Goal: Task Accomplishment & Management: Manage account settings

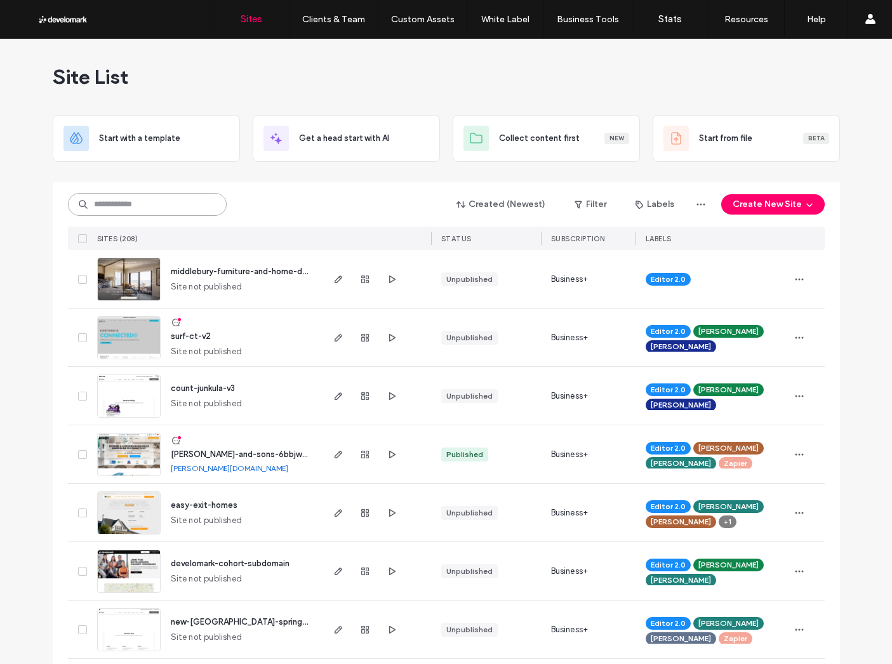
click at [187, 210] on input at bounding box center [147, 204] width 159 height 23
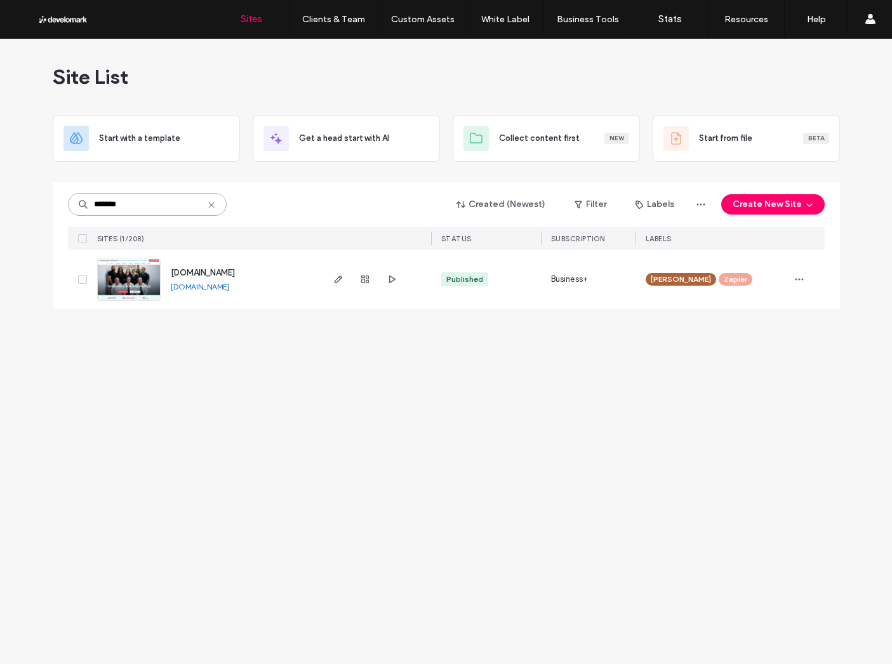
type input "*******"
click at [235, 275] on span "[DOMAIN_NAME]" at bounding box center [203, 273] width 64 height 10
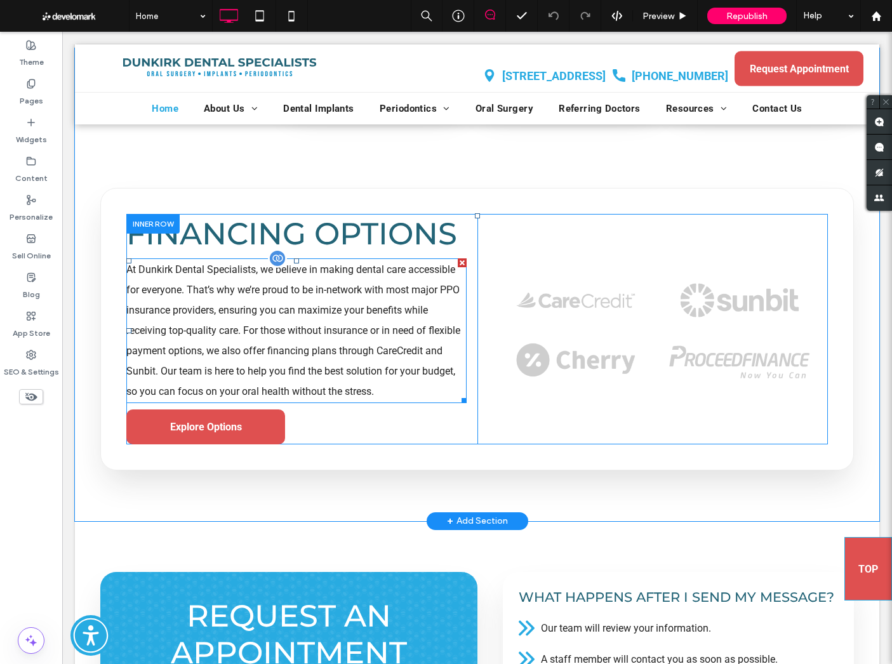
scroll to position [4173, 0]
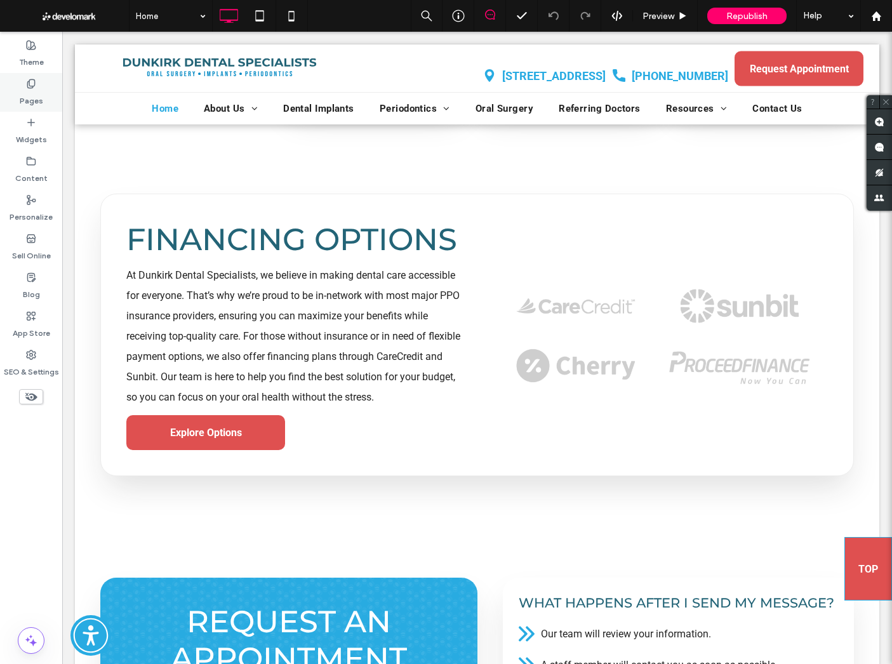
click at [30, 104] on label "Pages" at bounding box center [32, 98] width 24 height 18
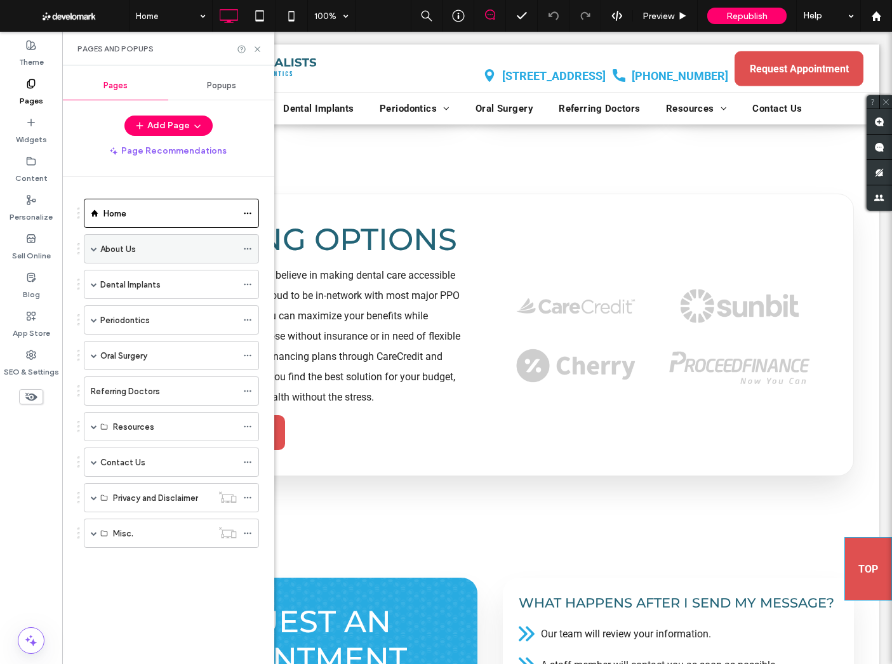
click at [95, 248] on span at bounding box center [94, 249] width 6 height 6
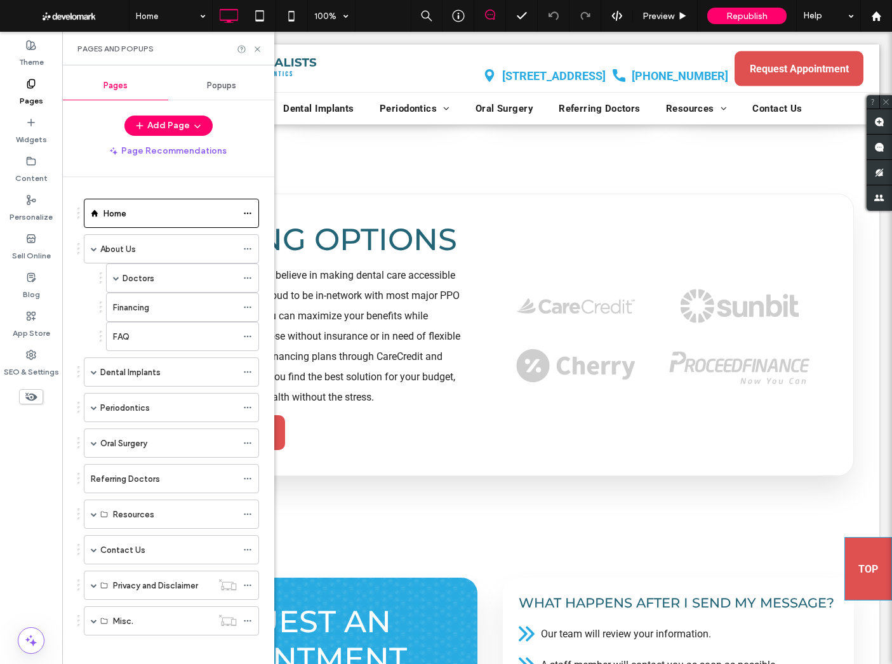
click at [146, 309] on label "Financing" at bounding box center [131, 308] width 36 height 22
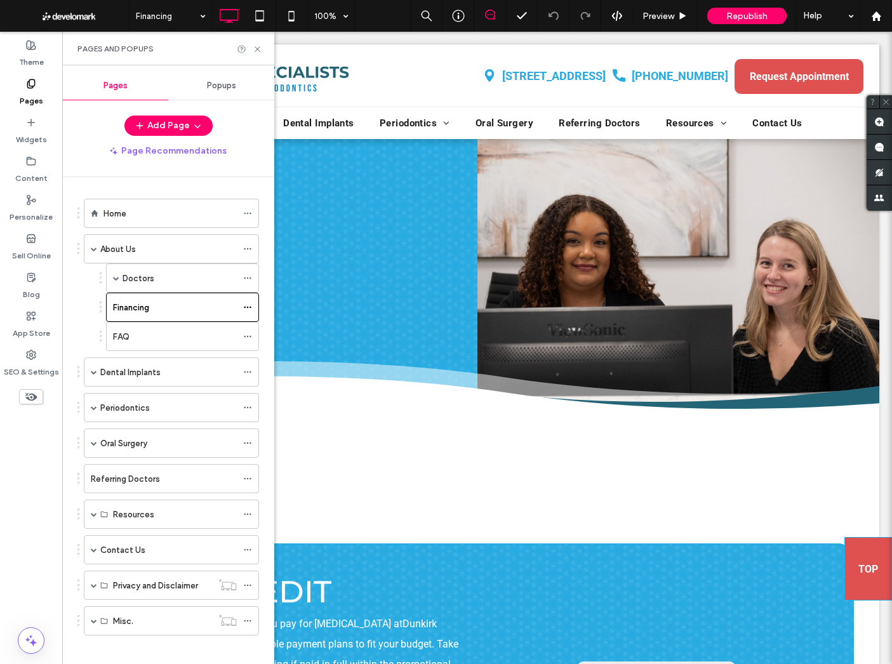
scroll to position [0, 0]
click at [257, 48] on icon at bounding box center [258, 49] width 10 height 10
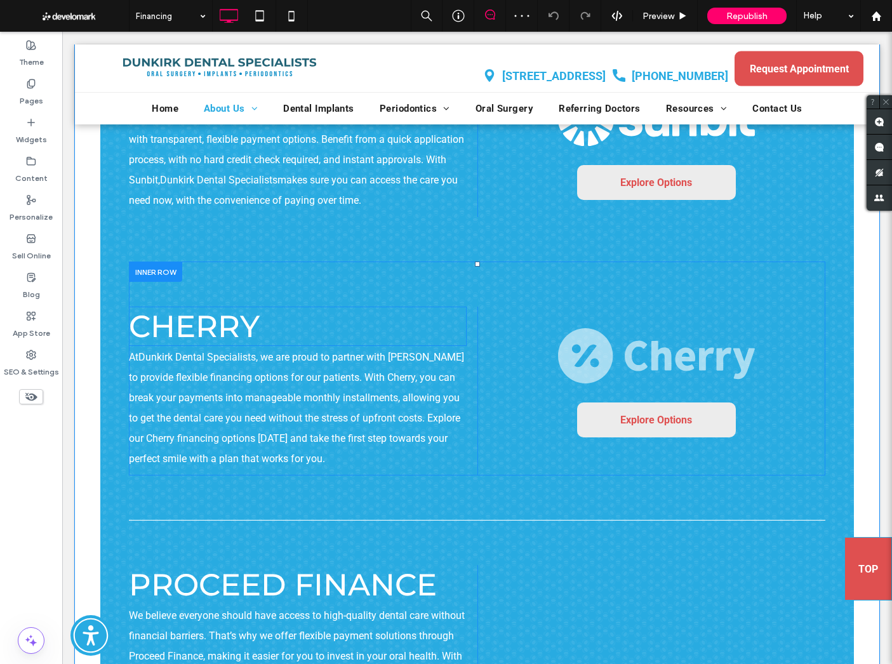
scroll to position [781, 0]
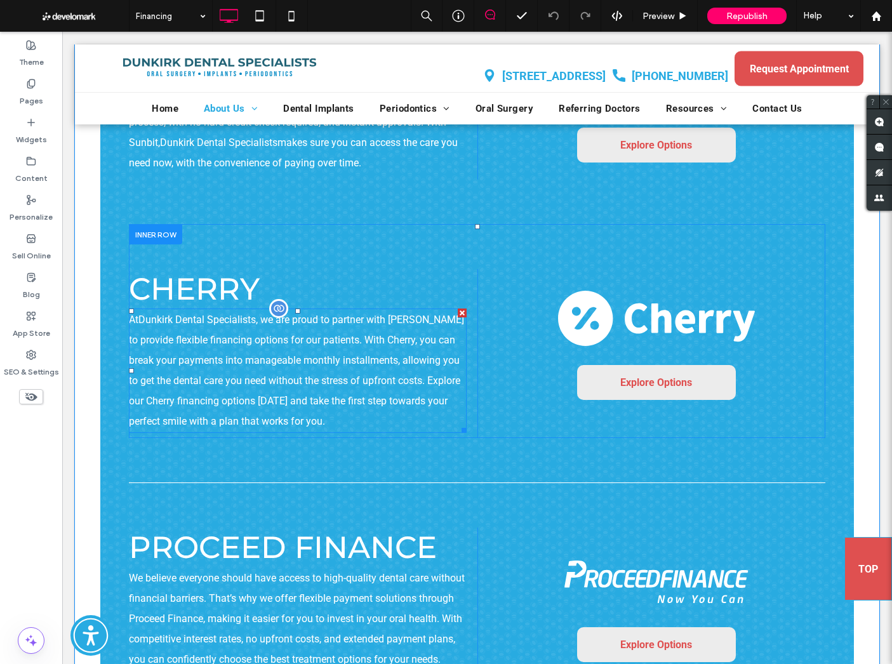
click at [365, 413] on p "At Dunkirk Dental Specialists , we are proud to partner with [PERSON_NAME] to p…" at bounding box center [298, 371] width 338 height 122
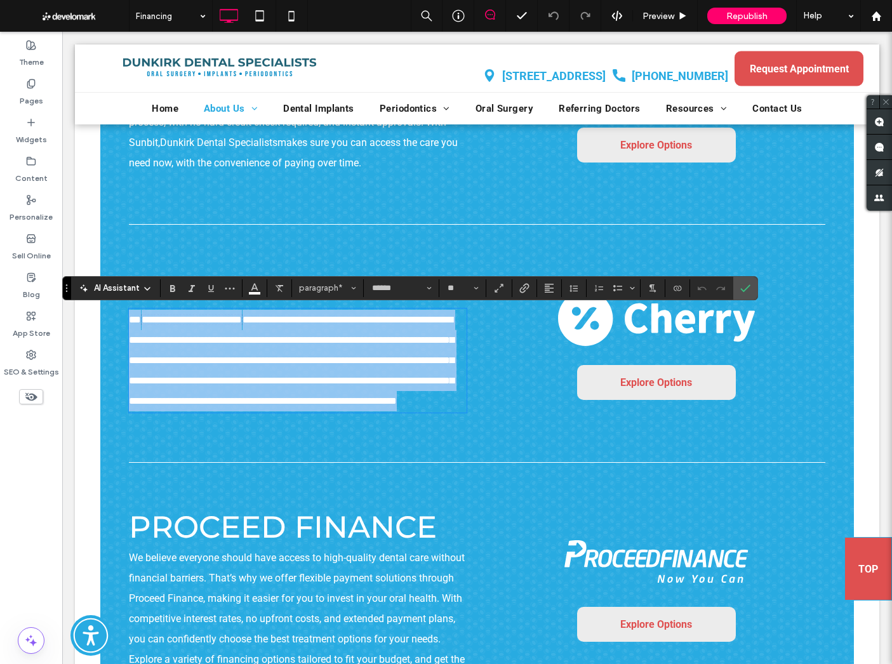
click at [351, 412] on p "**********" at bounding box center [298, 361] width 338 height 102
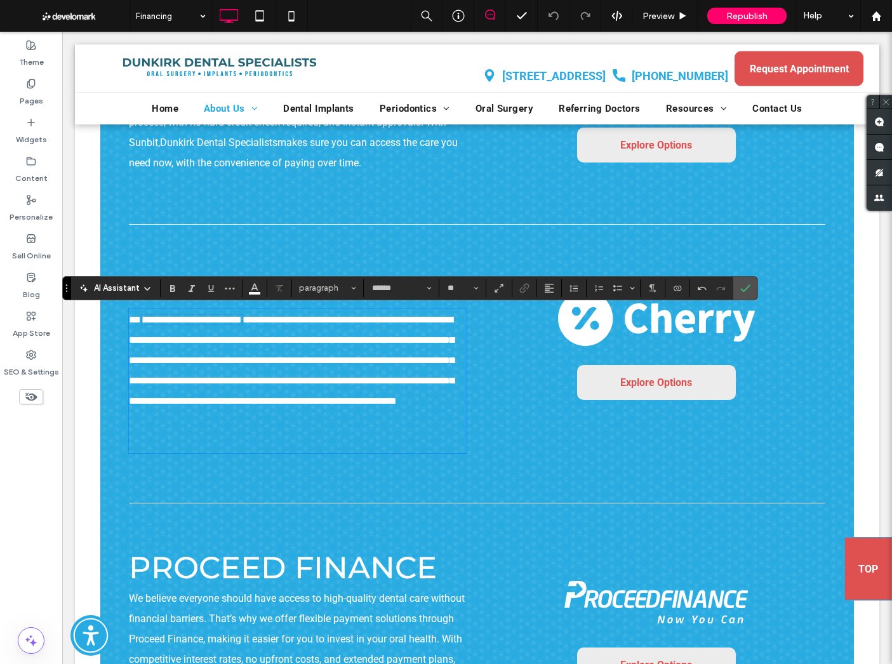
scroll to position [0, 0]
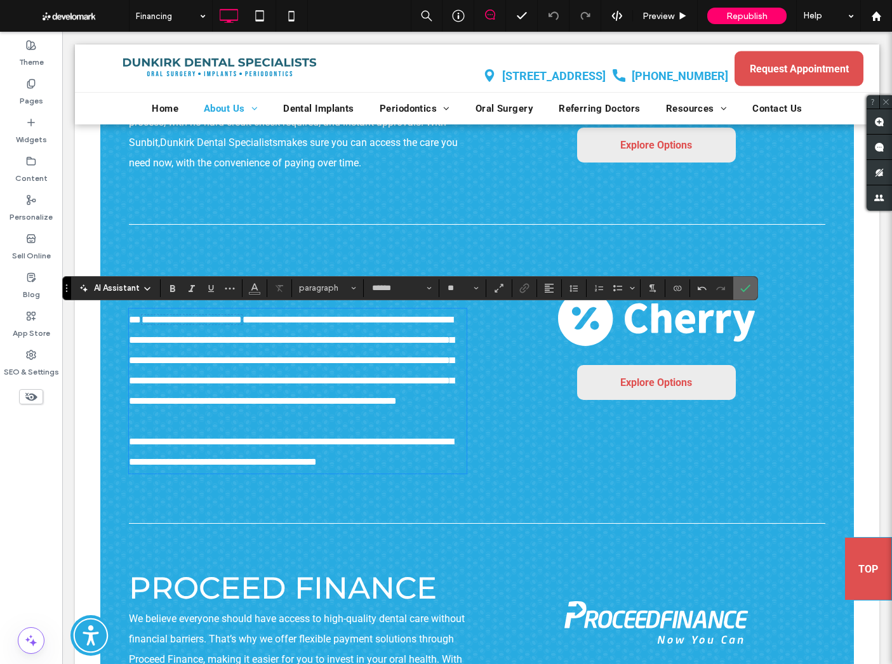
click at [751, 284] on label "Confirm" at bounding box center [745, 288] width 19 height 23
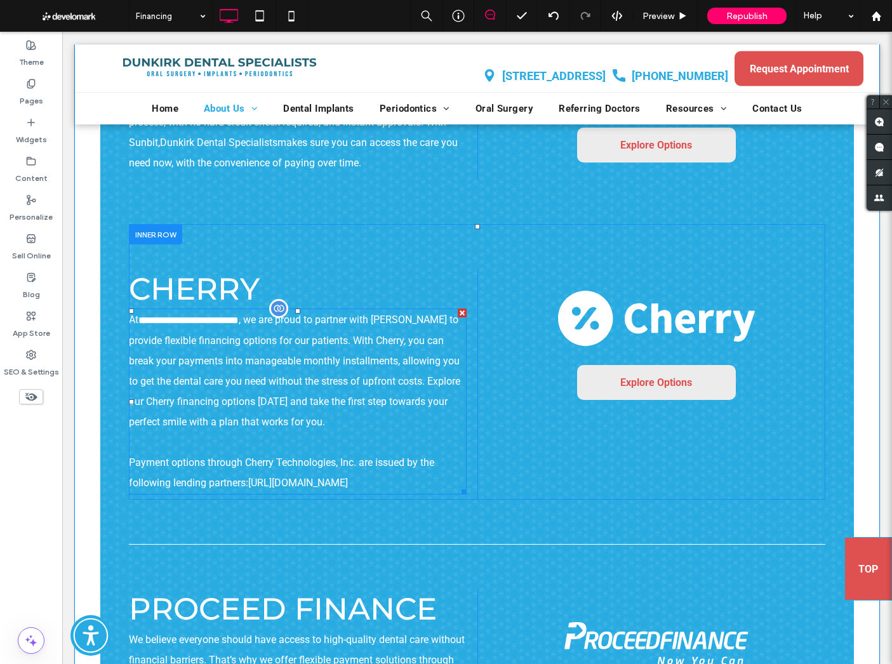
click at [307, 478] on span "**********" at bounding box center [295, 401] width 332 height 175
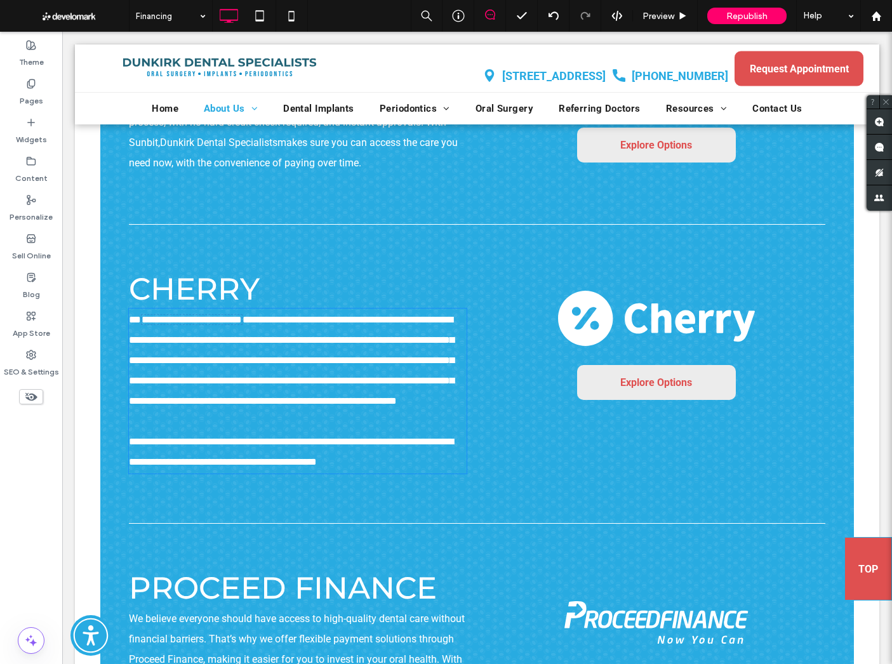
type input "******"
type input "**"
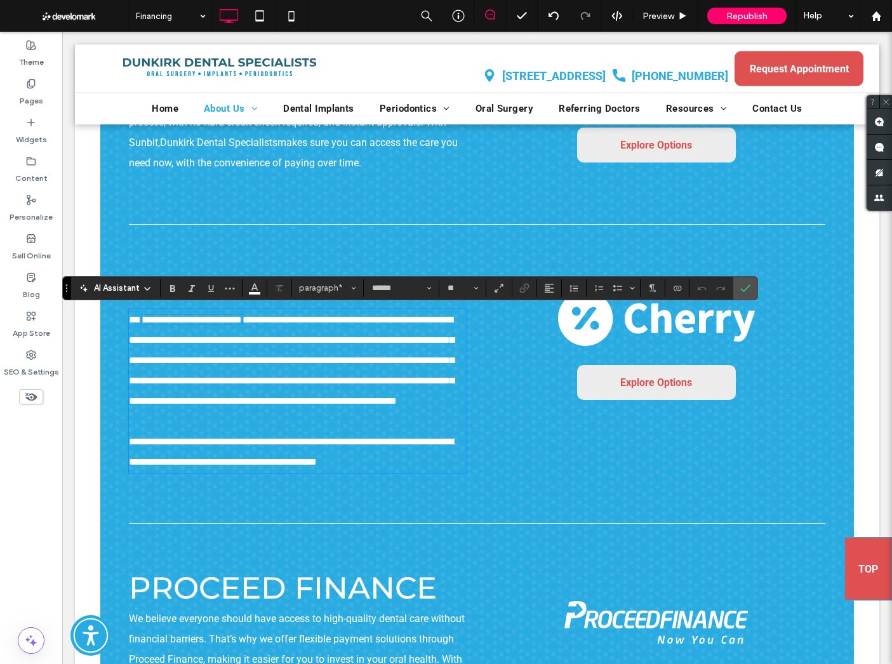
click at [323, 467] on span "**********" at bounding box center [291, 390] width 325 height 152
drag, startPoint x: 427, startPoint y: 485, endPoint x: 251, endPoint y: 487, distance: 176.0
click at [251, 473] on p "**********" at bounding box center [298, 391] width 338 height 163
click at [250, 467] on span "**********" at bounding box center [291, 390] width 325 height 152
drag, startPoint x: 439, startPoint y: 487, endPoint x: 253, endPoint y: 487, distance: 186.1
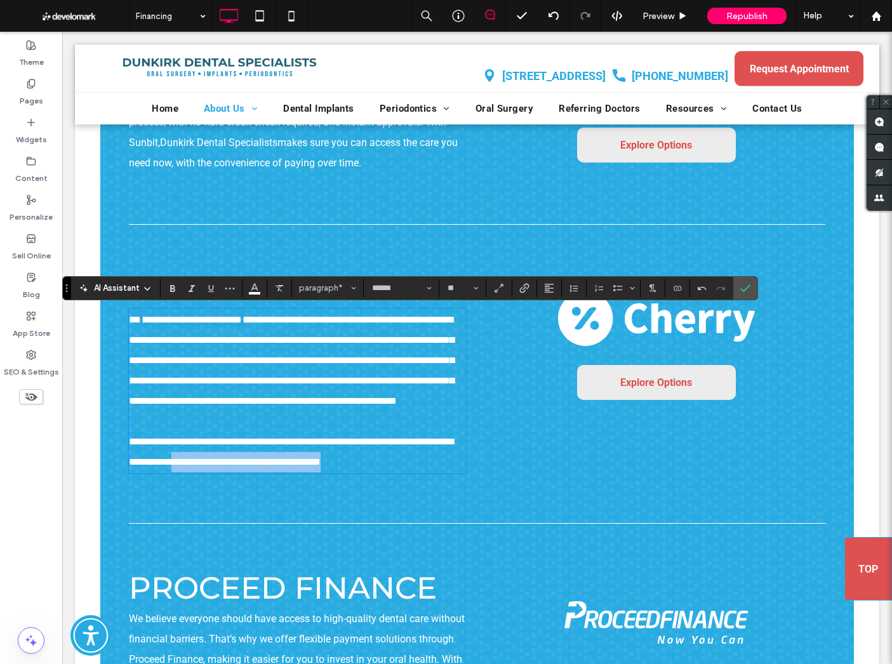
click at [253, 473] on p "**********" at bounding box center [298, 391] width 338 height 163
click at [676, 292] on icon "Connect To Data" at bounding box center [678, 288] width 10 height 10
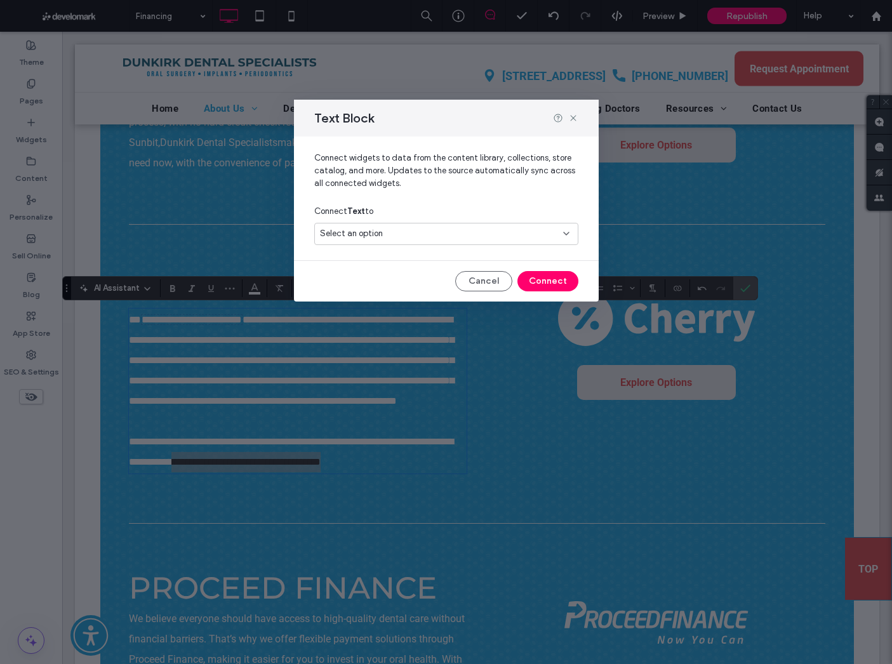
click at [501, 281] on button "Cancel" at bounding box center [483, 281] width 57 height 20
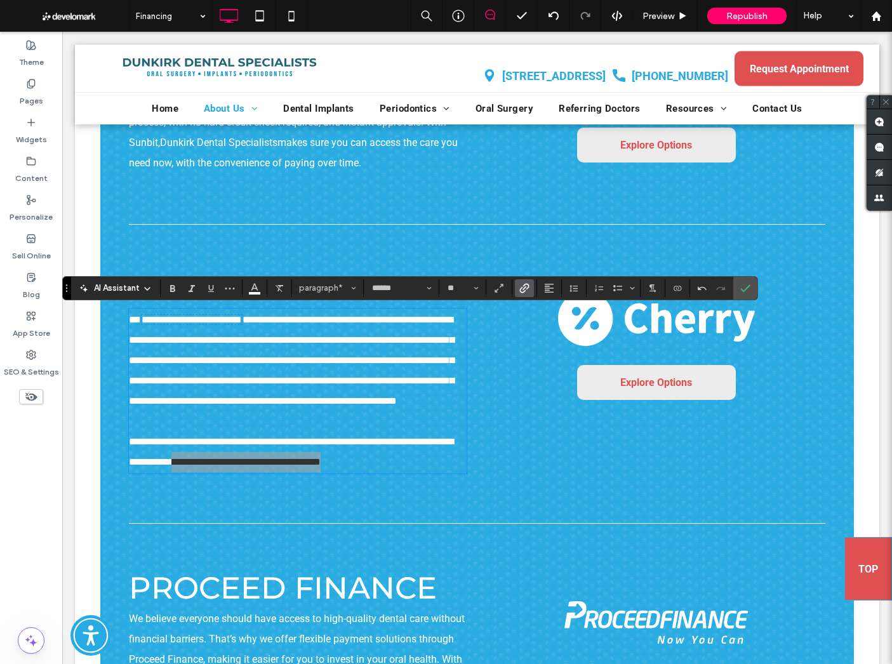
click at [520, 284] on icon "Link" at bounding box center [525, 288] width 10 height 10
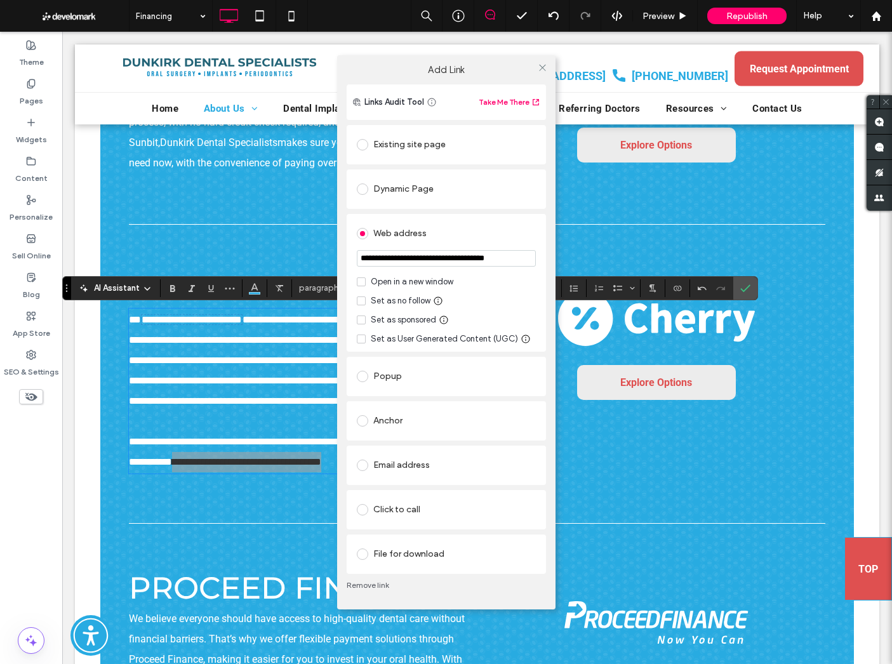
click at [412, 262] on input "**********" at bounding box center [446, 258] width 179 height 17
click at [544, 65] on use at bounding box center [542, 68] width 6 height 6
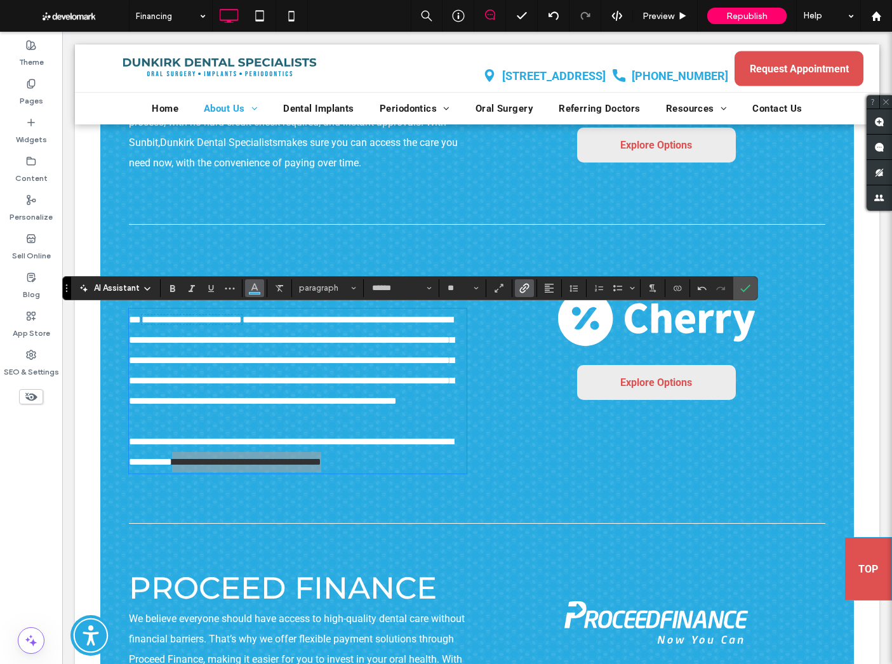
click at [252, 286] on icon "Color" at bounding box center [255, 287] width 10 height 10
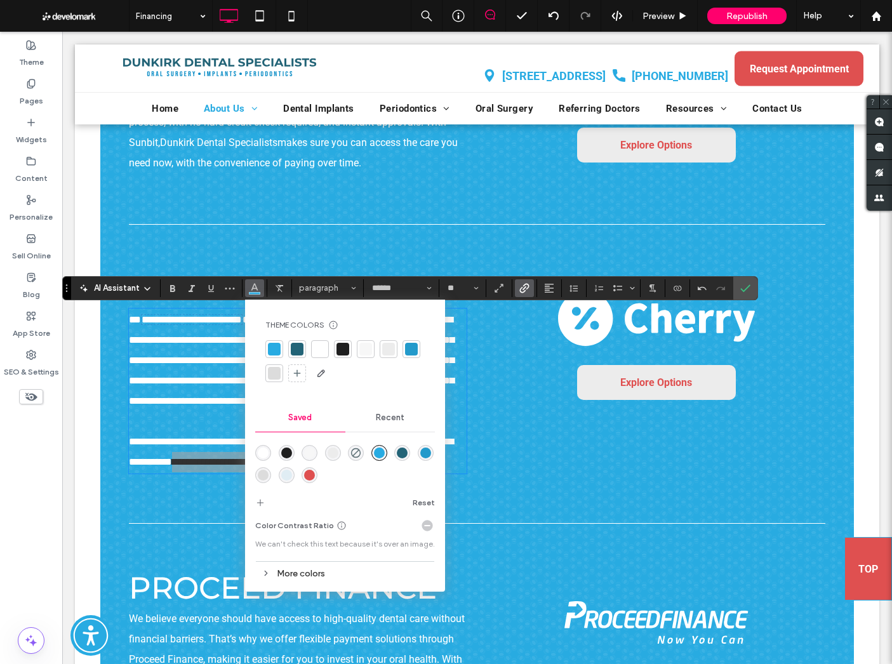
click at [309, 473] on div "rgba(223,80,80,1)" at bounding box center [309, 475] width 11 height 11
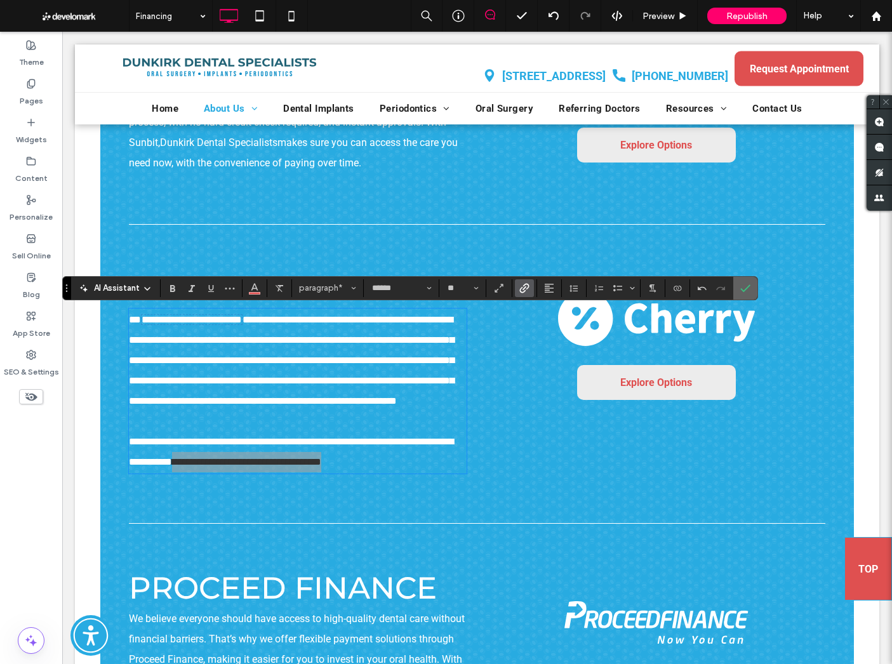
click at [744, 281] on span "Confirm" at bounding box center [744, 288] width 6 height 23
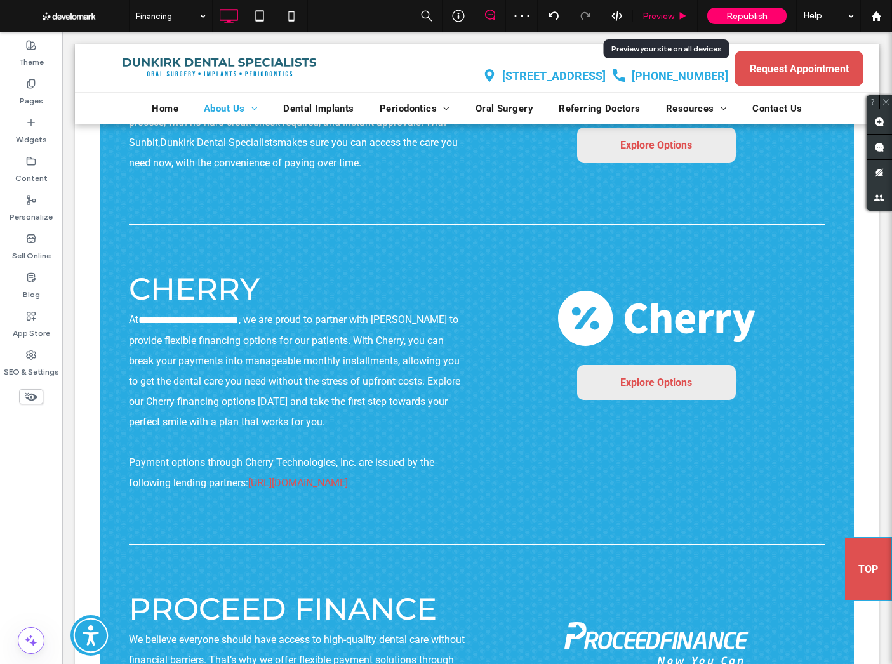
click at [689, 20] on div "Preview" at bounding box center [665, 16] width 64 height 11
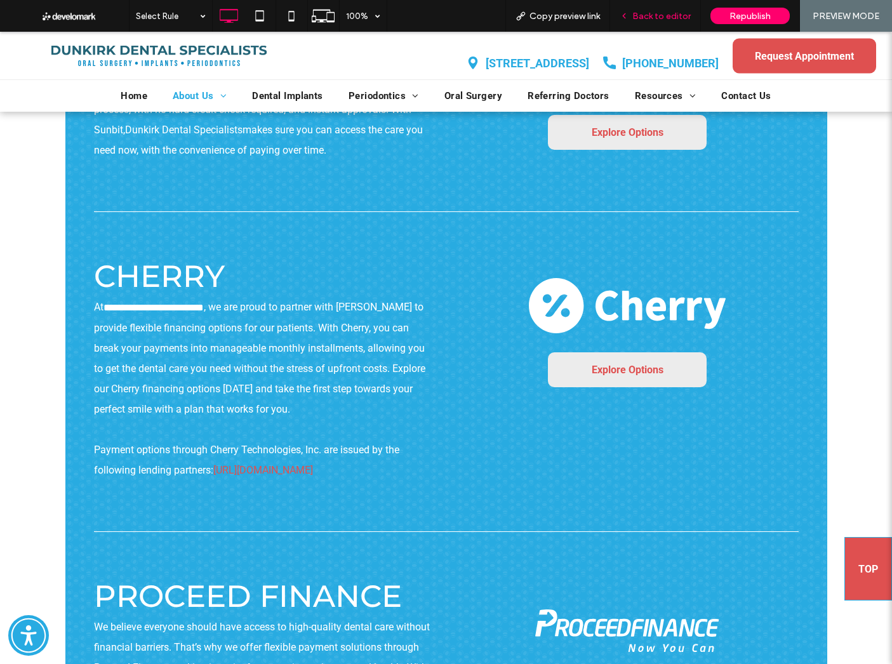
click at [650, 17] on span "Back to editor" at bounding box center [662, 16] width 58 height 11
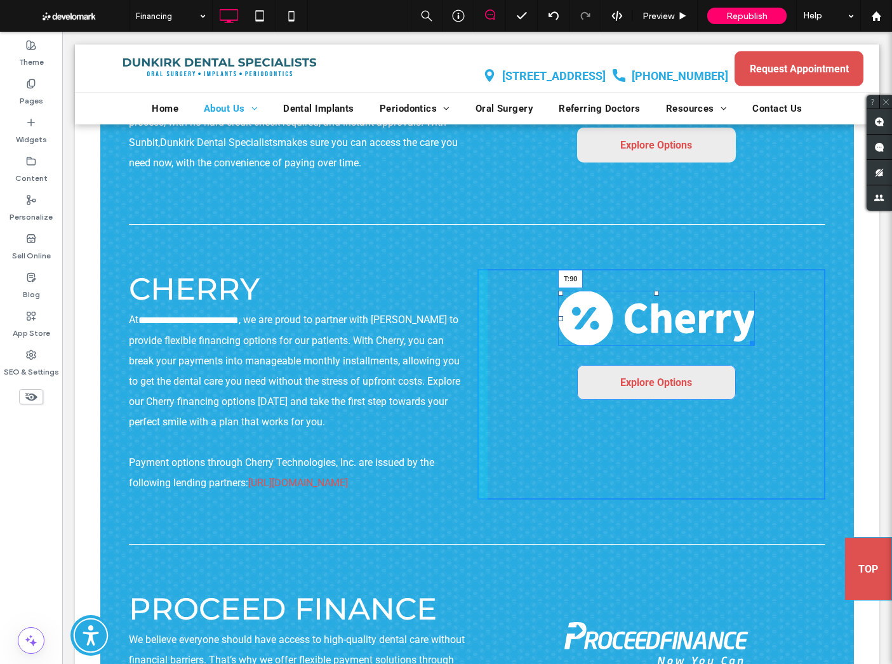
drag, startPoint x: 656, startPoint y: 292, endPoint x: 655, endPoint y: 328, distance: 35.6
click at [655, 296] on div at bounding box center [656, 293] width 5 height 5
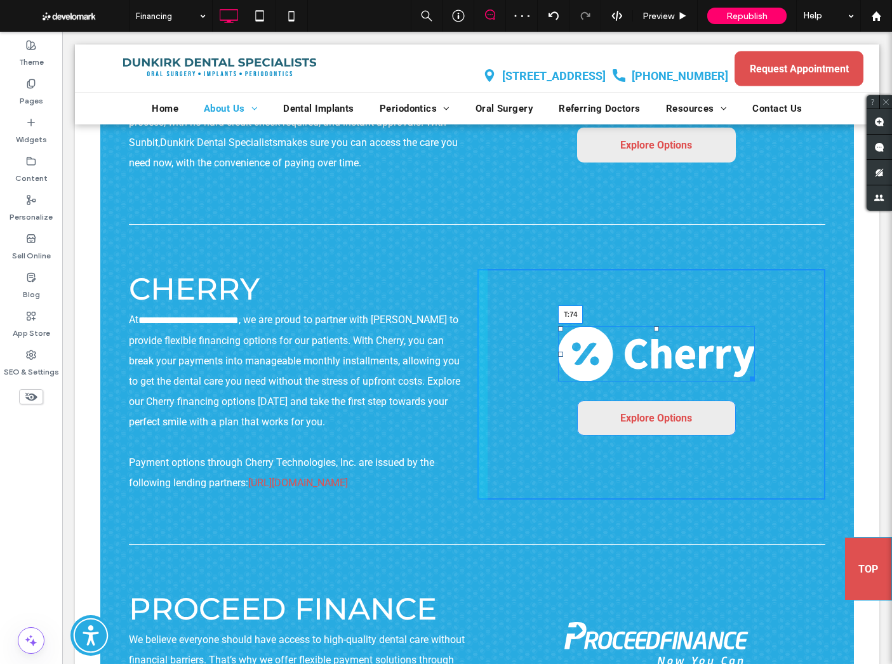
drag, startPoint x: 655, startPoint y: 326, endPoint x: 663, endPoint y: 316, distance: 13.1
click at [663, 316] on div "T:74 Explore Options Click To Paste" at bounding box center [652, 384] width 349 height 231
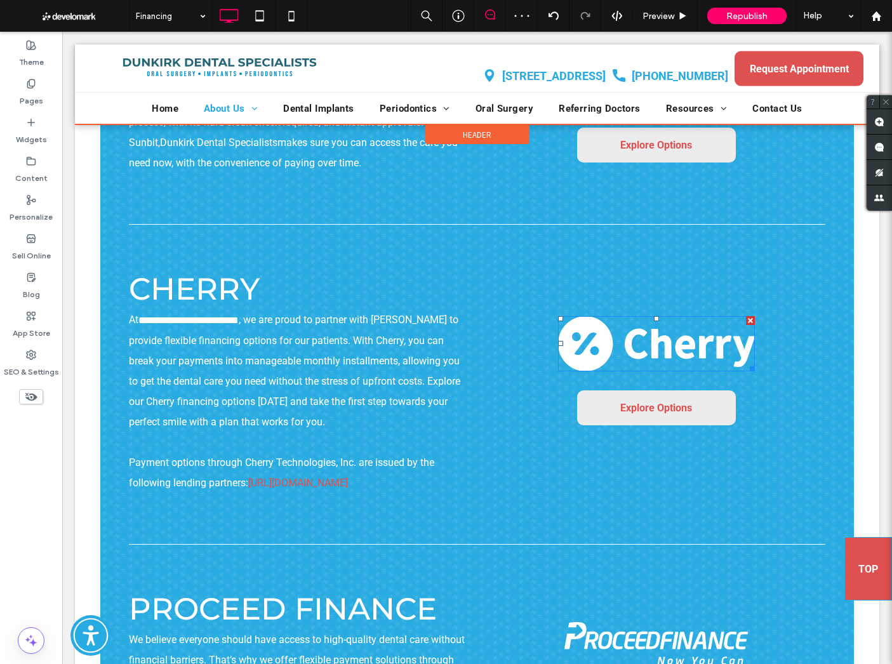
scroll to position [783, 0]
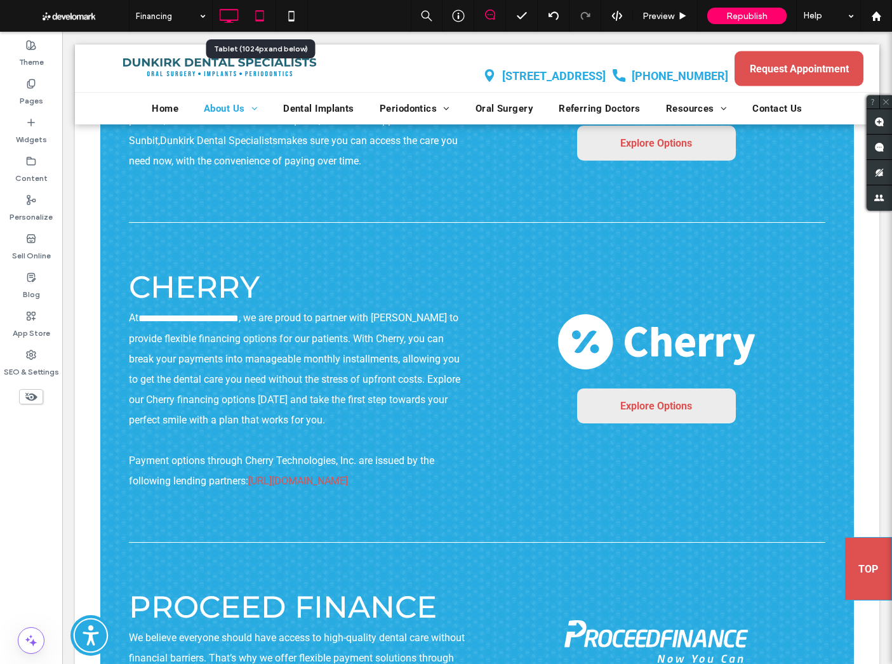
drag, startPoint x: 250, startPoint y: 17, endPoint x: 256, endPoint y: 18, distance: 6.5
click at [250, 17] on icon at bounding box center [259, 15] width 25 height 25
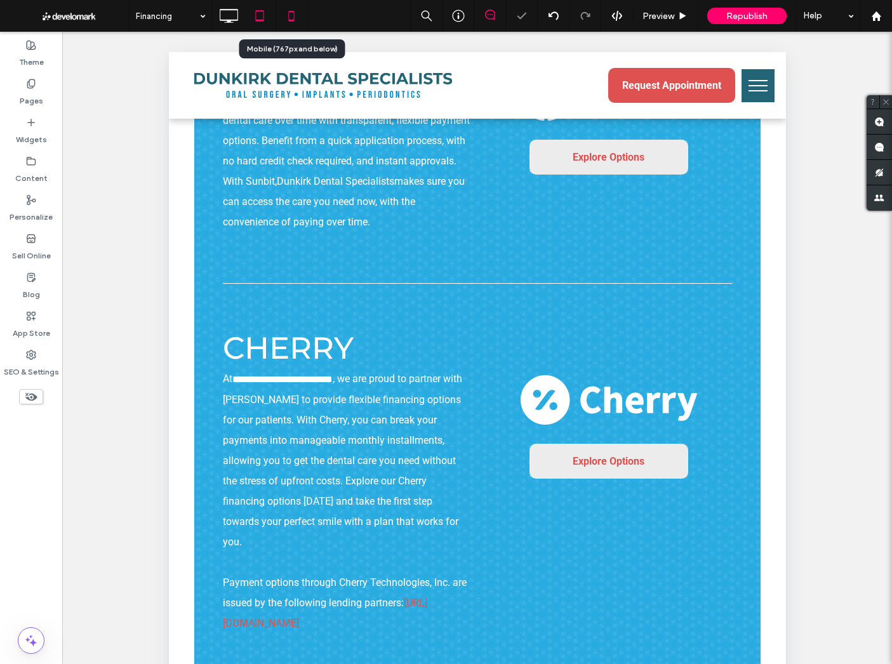
click at [285, 10] on icon at bounding box center [291, 15] width 25 height 25
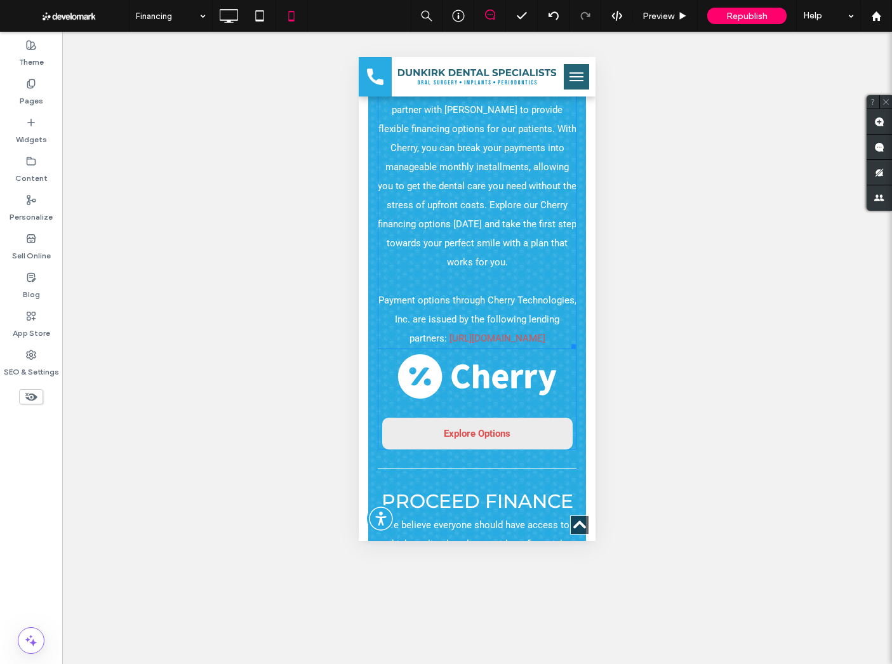
scroll to position [1041, 0]
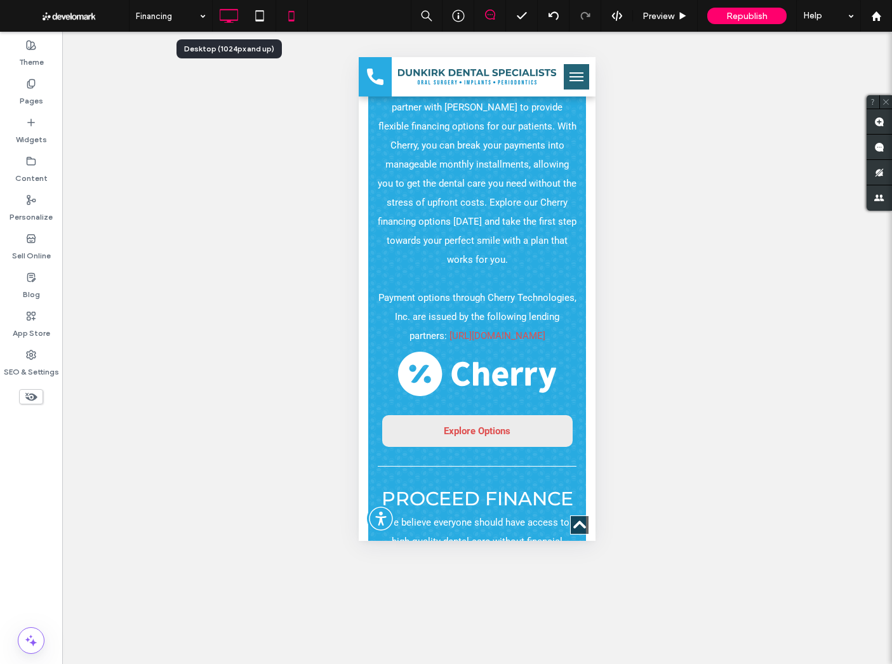
click at [238, 16] on use at bounding box center [229, 16] width 18 height 14
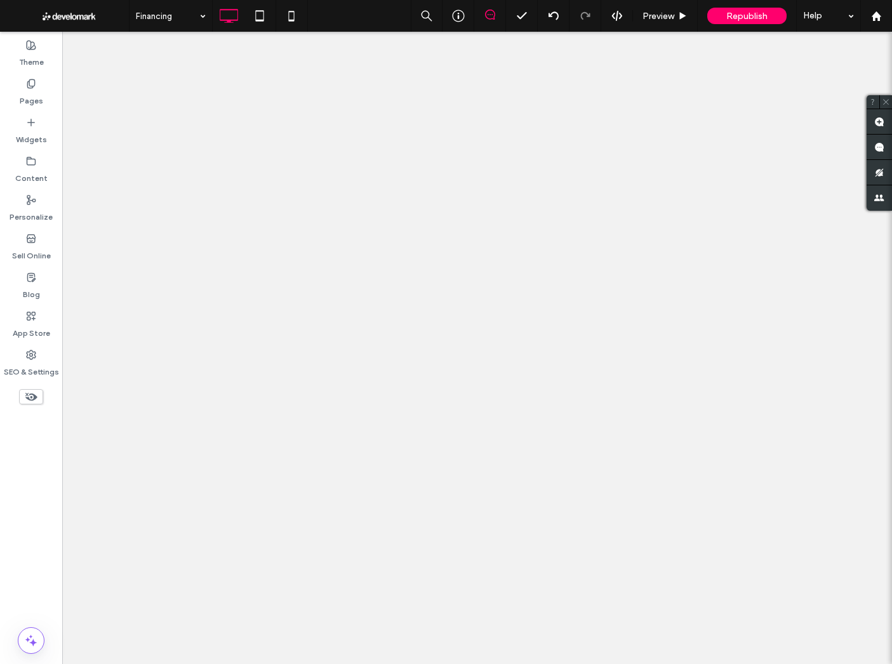
scroll to position [0, 0]
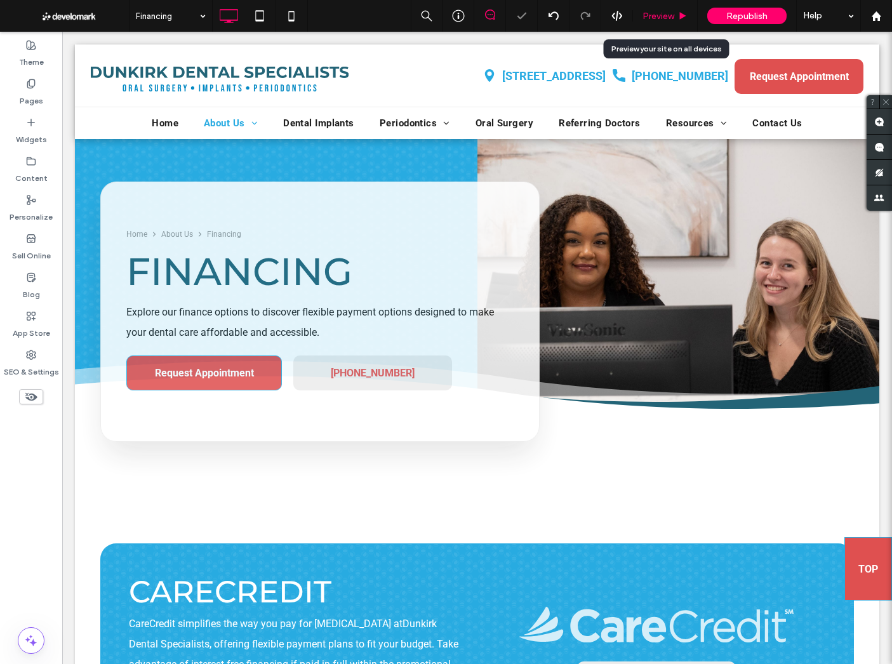
click at [645, 20] on span "Preview" at bounding box center [659, 16] width 32 height 11
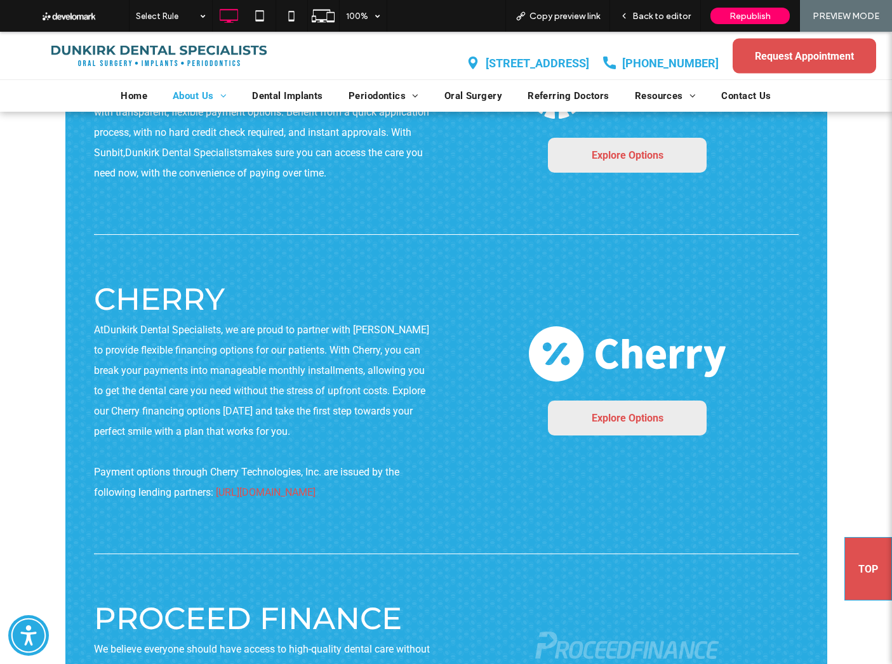
scroll to position [744, 0]
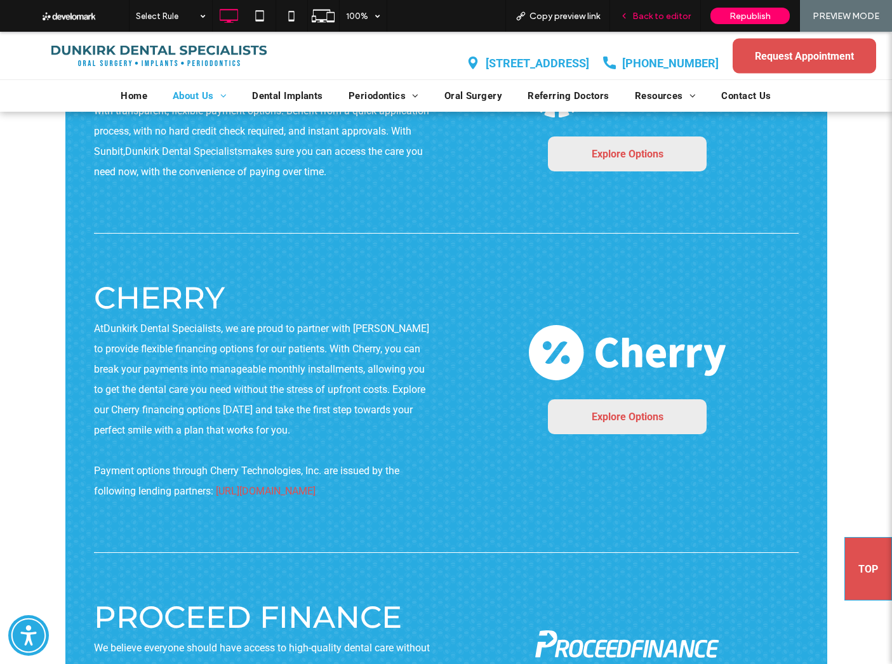
click at [646, 13] on span "Back to editor" at bounding box center [662, 16] width 58 height 11
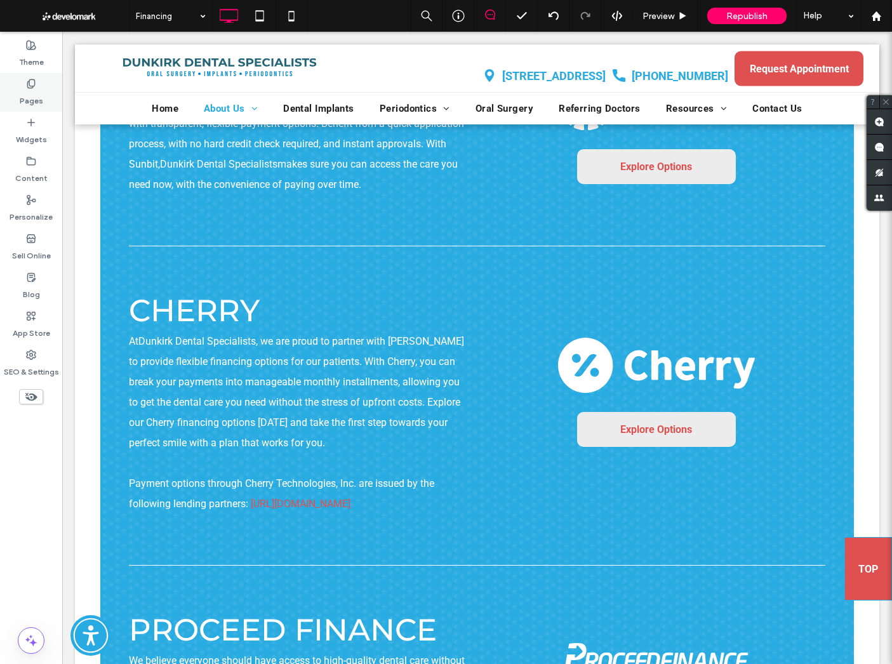
click at [31, 94] on label "Pages" at bounding box center [32, 98] width 24 height 18
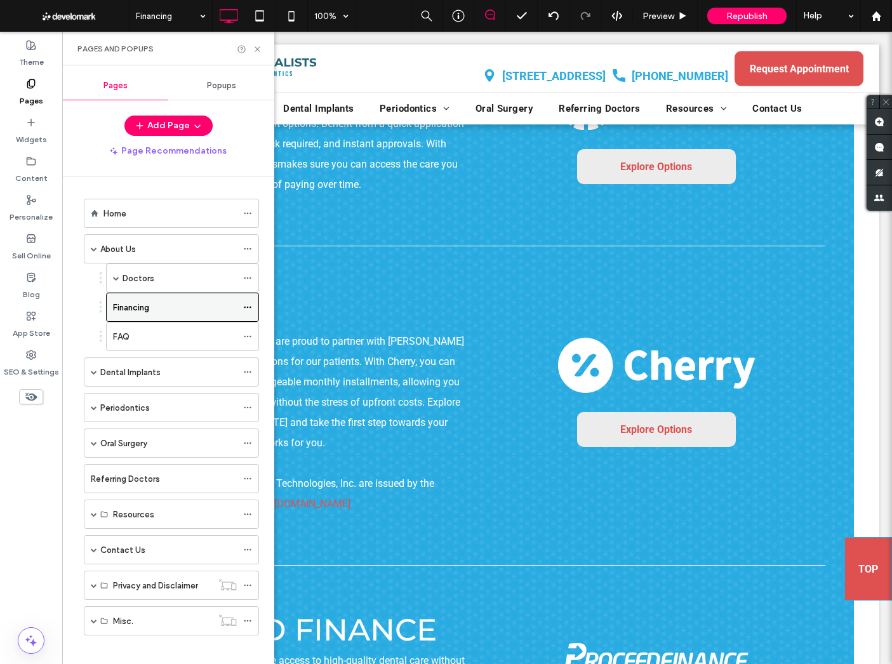
click at [246, 306] on icon at bounding box center [247, 307] width 9 height 9
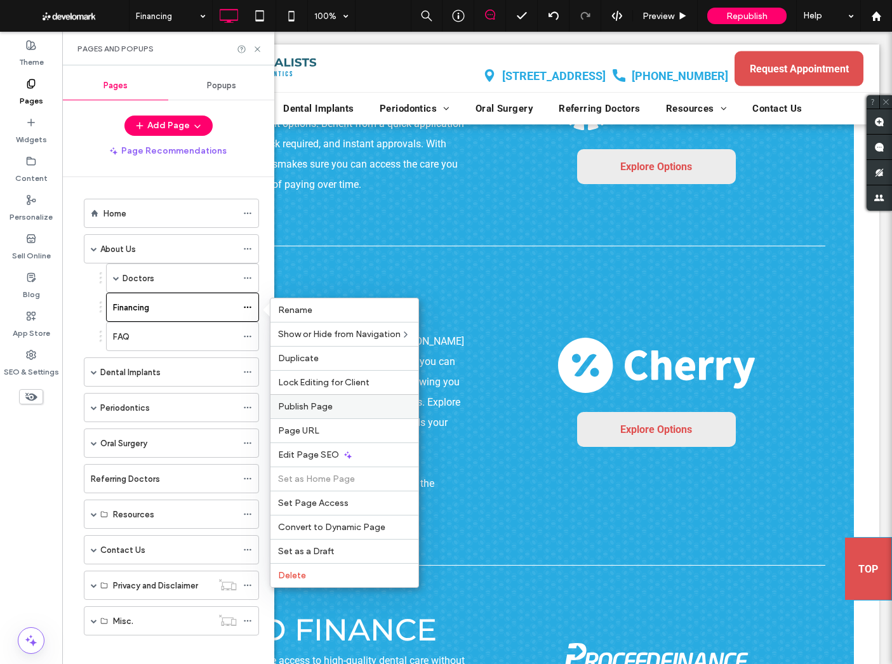
click at [337, 408] on label "Publish Page" at bounding box center [344, 406] width 133 height 11
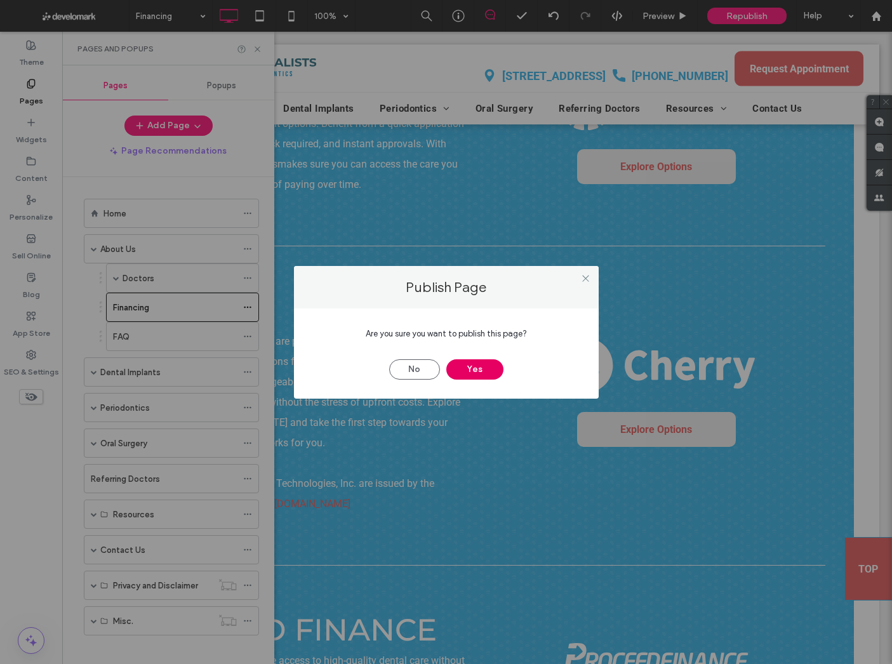
click at [476, 367] on button "Yes" at bounding box center [475, 370] width 57 height 20
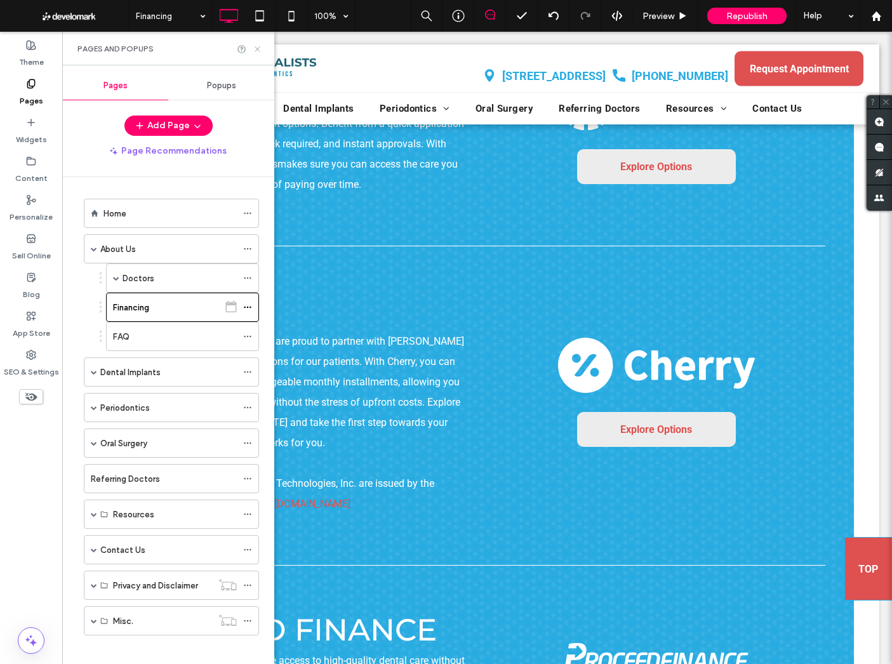
drag, startPoint x: 255, startPoint y: 47, endPoint x: 237, endPoint y: 441, distance: 394.2
click at [255, 47] on icon at bounding box center [258, 49] width 10 height 10
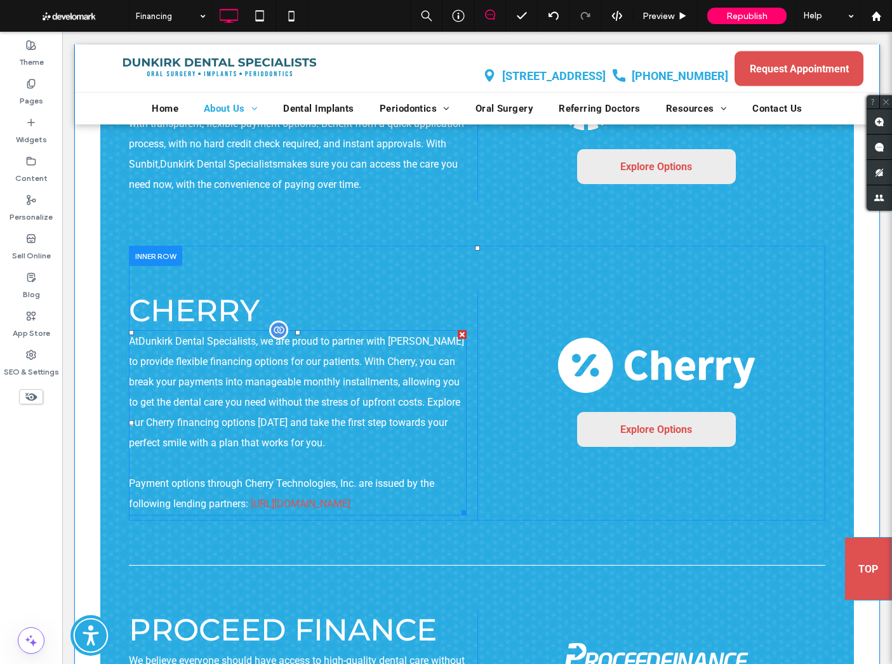
click at [330, 504] on link "[URL][DOMAIN_NAME]" at bounding box center [301, 504] width 100 height 12
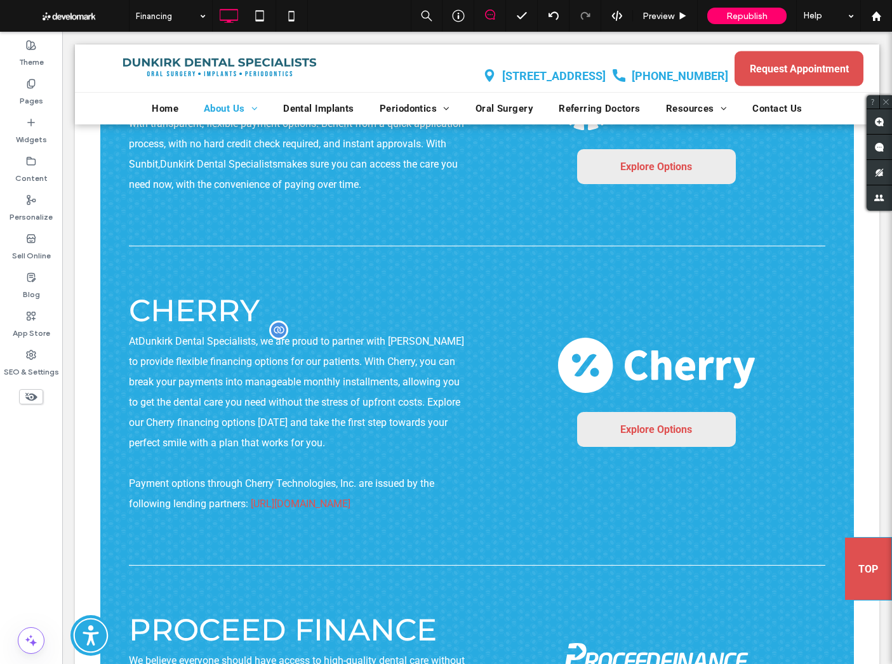
click at [330, 504] on link "[URL][DOMAIN_NAME]" at bounding box center [301, 504] width 100 height 12
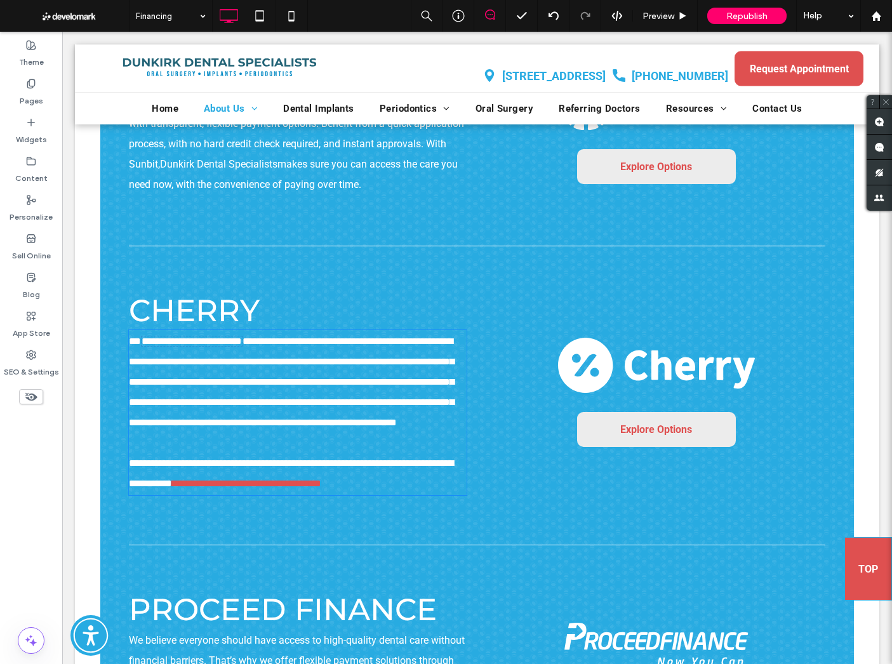
type input "******"
type input "**"
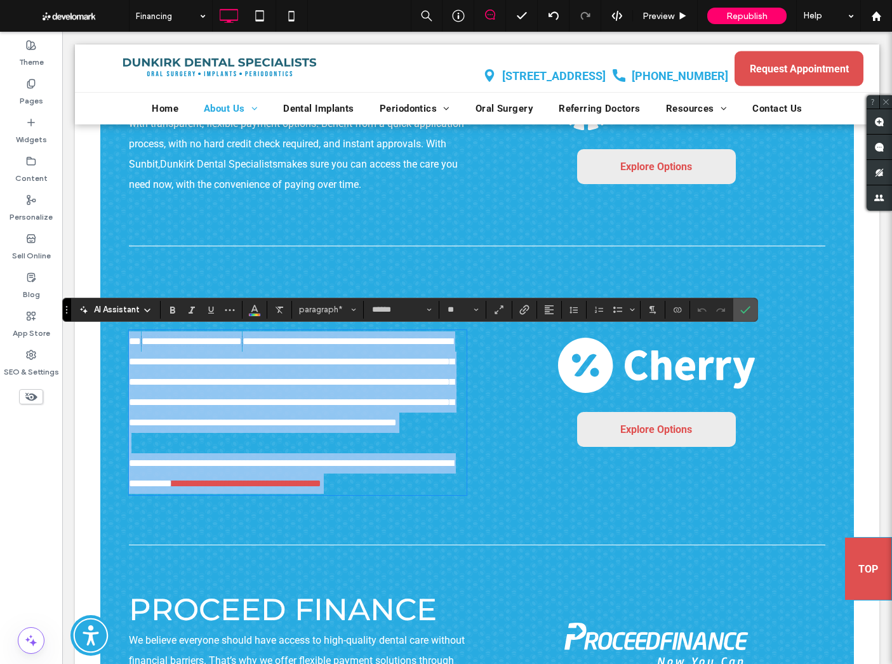
click at [321, 488] on link "**********" at bounding box center [246, 484] width 149 height 10
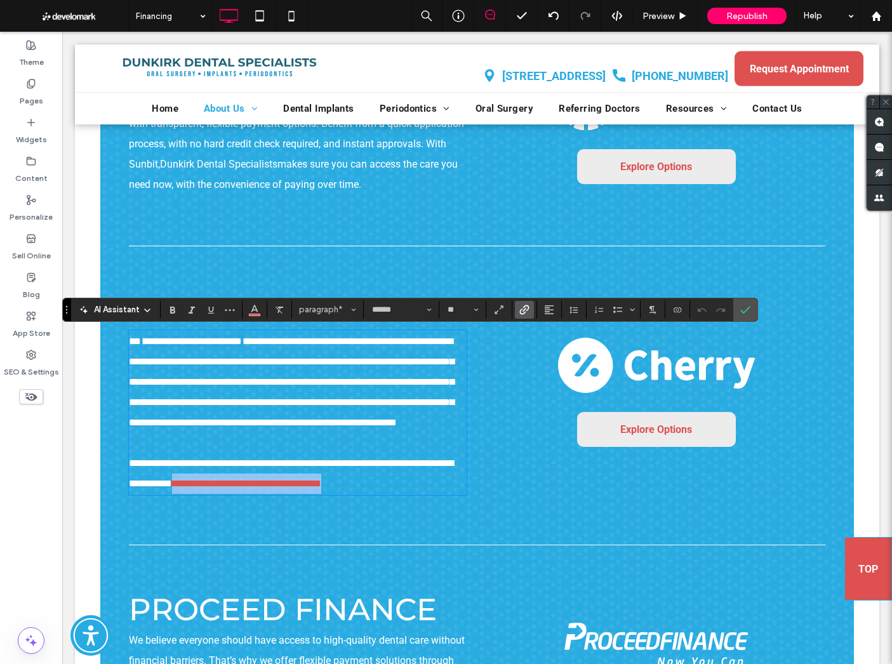
drag, startPoint x: 337, startPoint y: 508, endPoint x: 251, endPoint y: 509, distance: 86.4
click at [251, 494] on p "**********" at bounding box center [298, 413] width 338 height 163
click at [530, 309] on label "Link" at bounding box center [524, 310] width 19 height 18
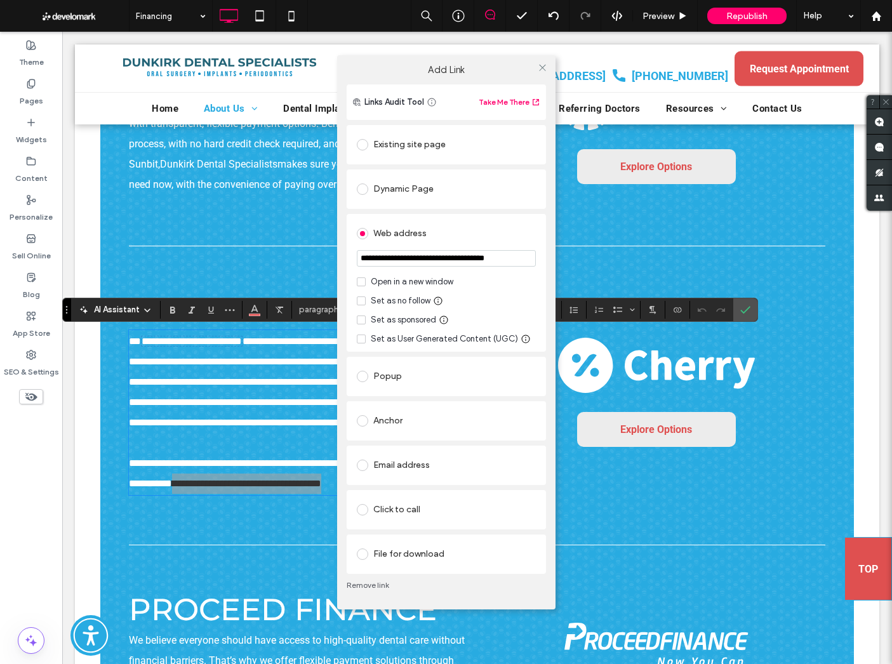
click at [387, 281] on div "Open in a new window" at bounding box center [412, 282] width 83 height 13
click at [415, 299] on div "Set as no follow" at bounding box center [401, 301] width 60 height 13
drag, startPoint x: 537, startPoint y: 64, endPoint x: 544, endPoint y: 77, distance: 15.3
click at [537, 64] on div at bounding box center [543, 67] width 19 height 19
click at [542, 67] on use at bounding box center [542, 68] width 6 height 6
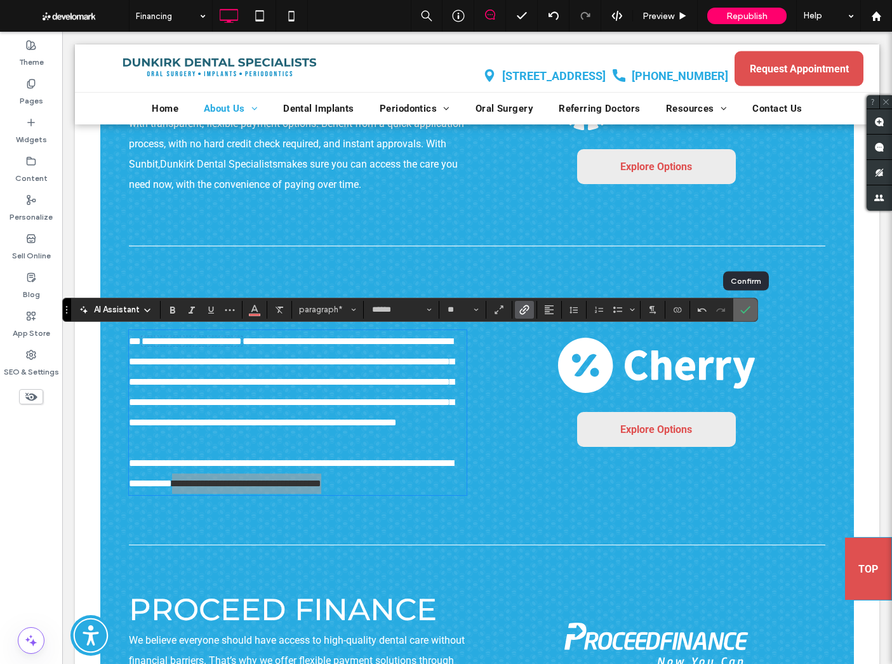
click at [748, 308] on use "Confirm" at bounding box center [746, 310] width 10 height 8
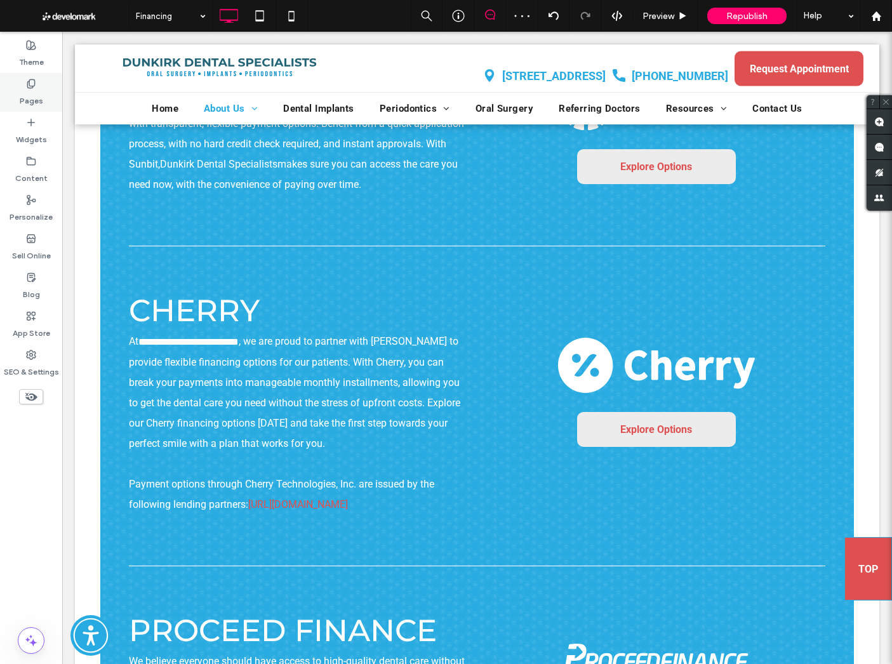
click at [26, 97] on label "Pages" at bounding box center [32, 98] width 24 height 18
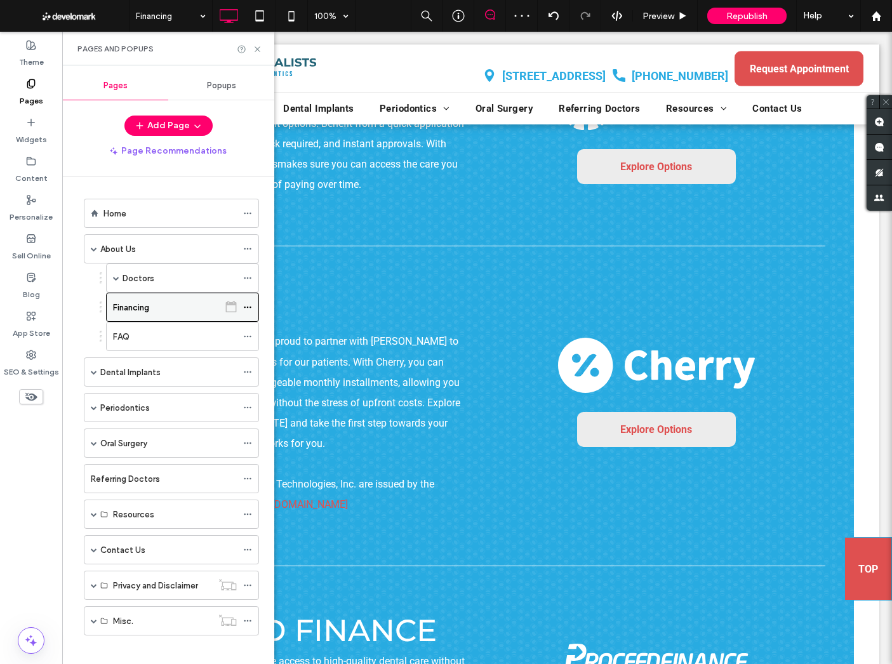
click at [247, 305] on icon at bounding box center [247, 307] width 9 height 9
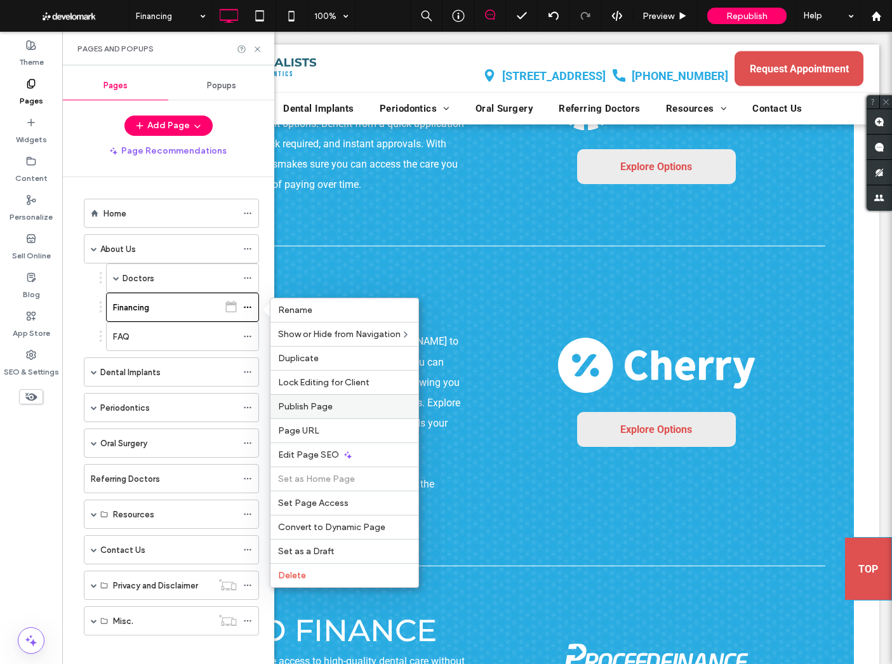
click at [304, 404] on span "Publish Page" at bounding box center [305, 406] width 55 height 11
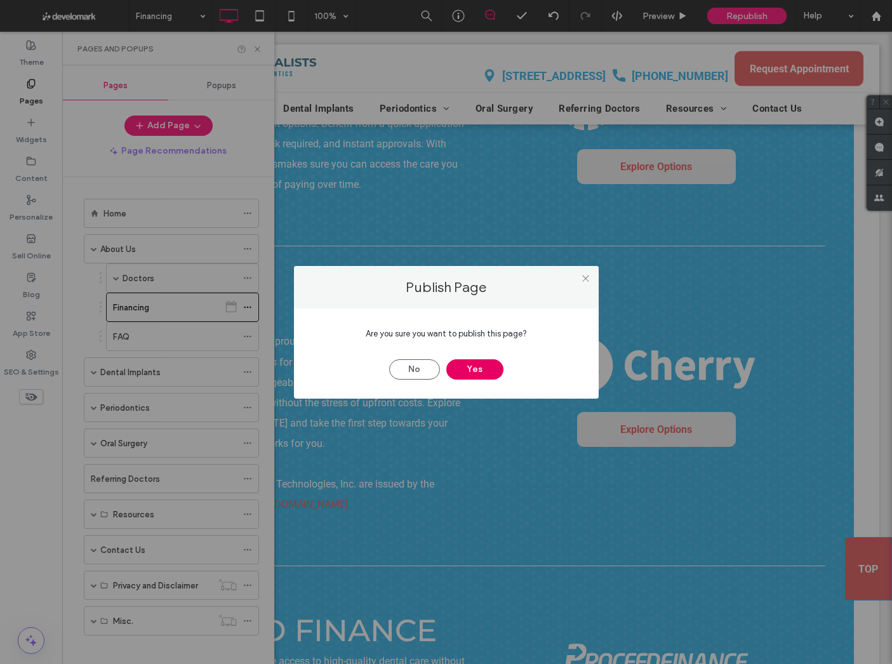
click at [475, 369] on button "Yes" at bounding box center [475, 370] width 57 height 20
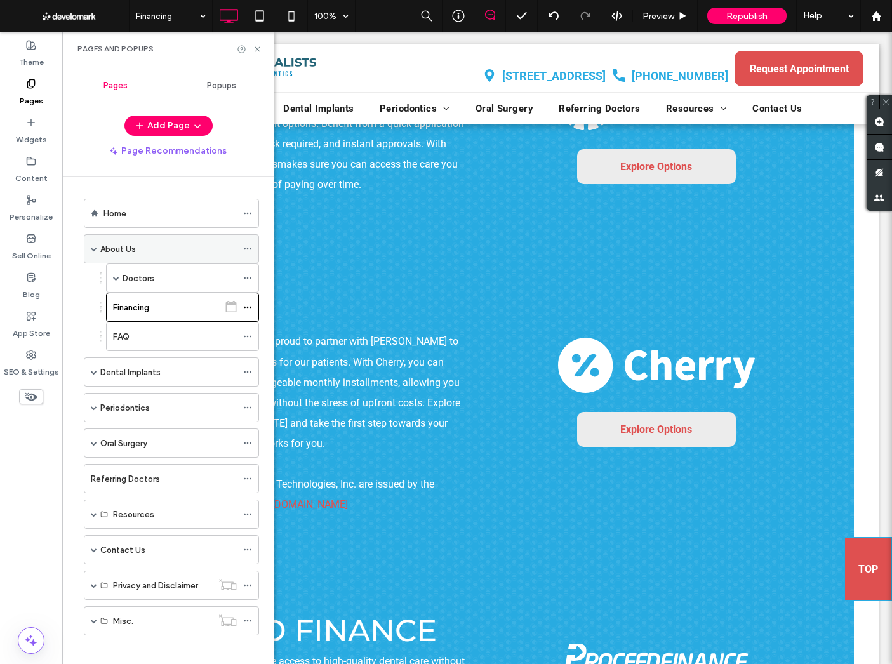
drag, startPoint x: 34, startPoint y: 47, endPoint x: 166, endPoint y: 239, distance: 233.3
click at [34, 47] on icon at bounding box center [31, 45] width 10 height 10
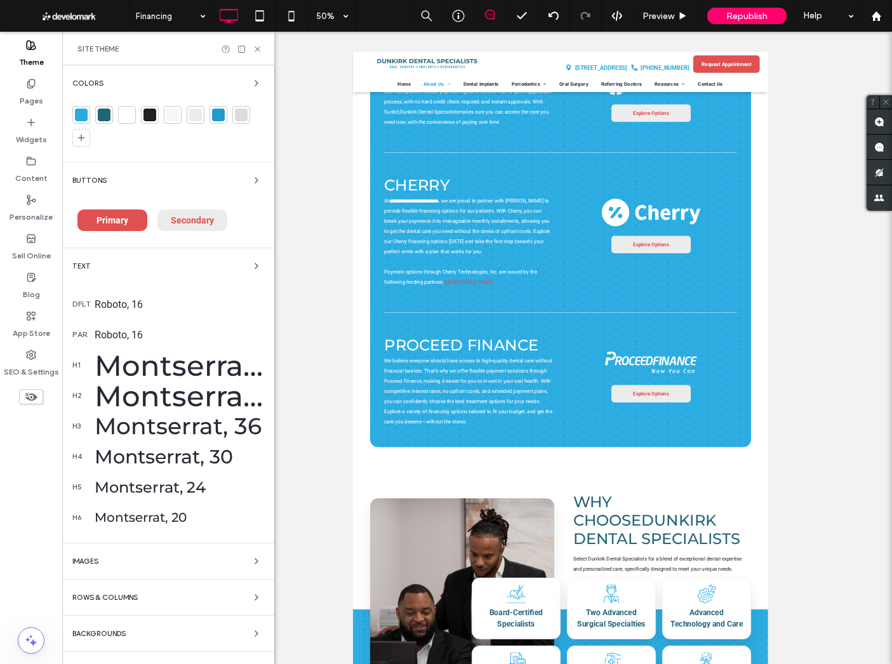
scroll to position [24, 0]
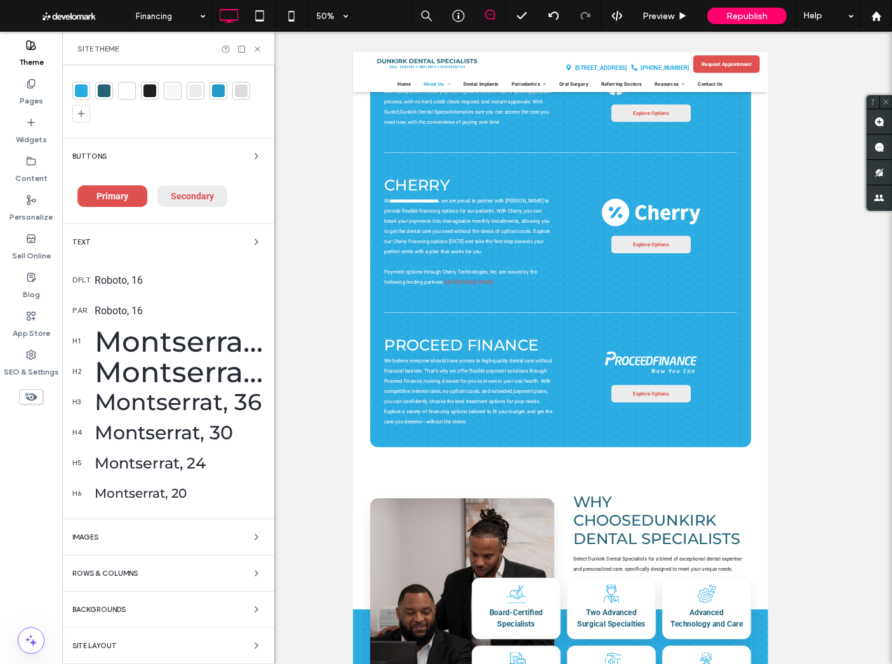
click at [131, 641] on div "Site Layout" at bounding box center [168, 645] width 192 height 15
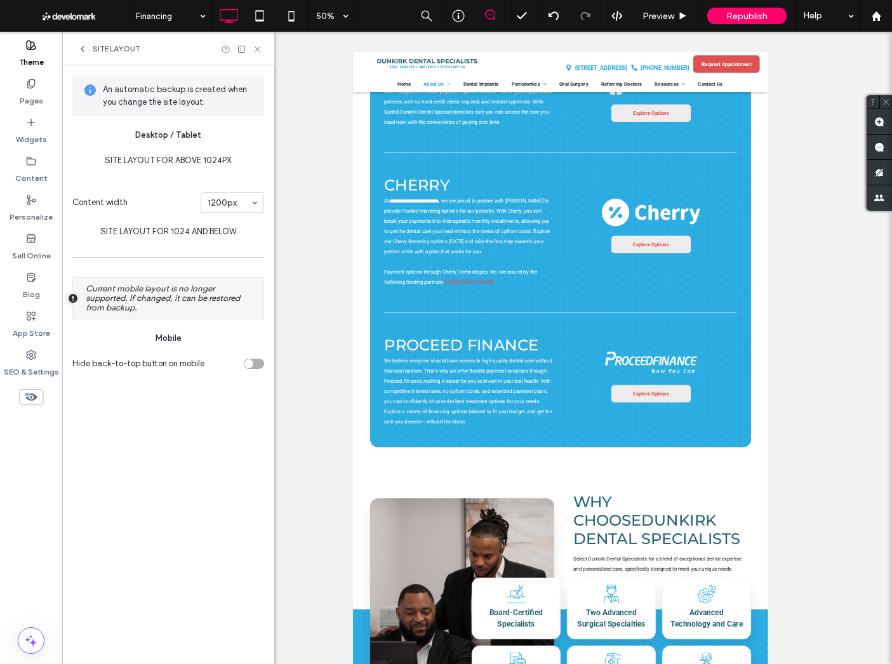
scroll to position [0, 0]
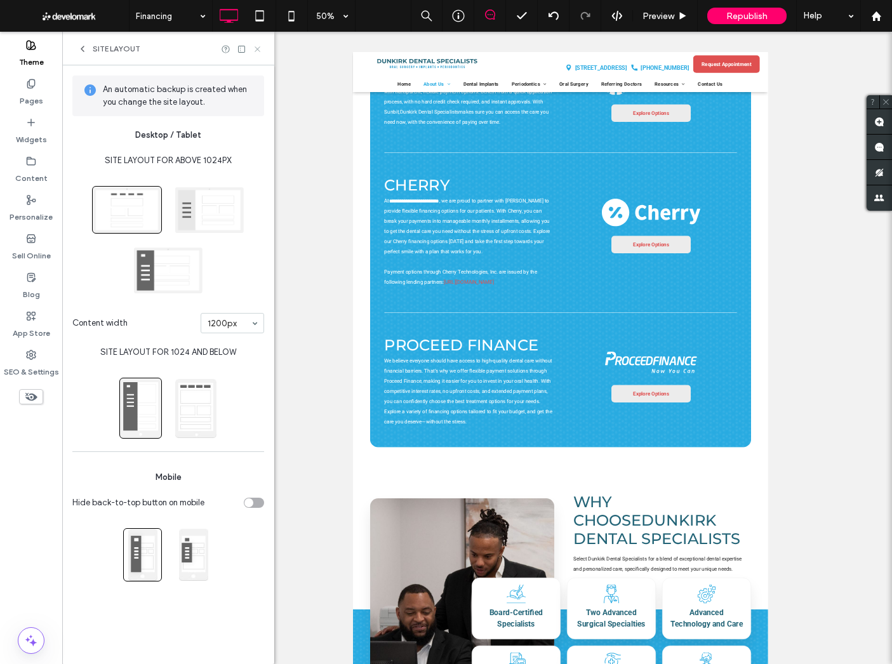
click at [257, 48] on use at bounding box center [257, 48] width 5 height 5
